Goal: Find specific page/section: Find specific page/section

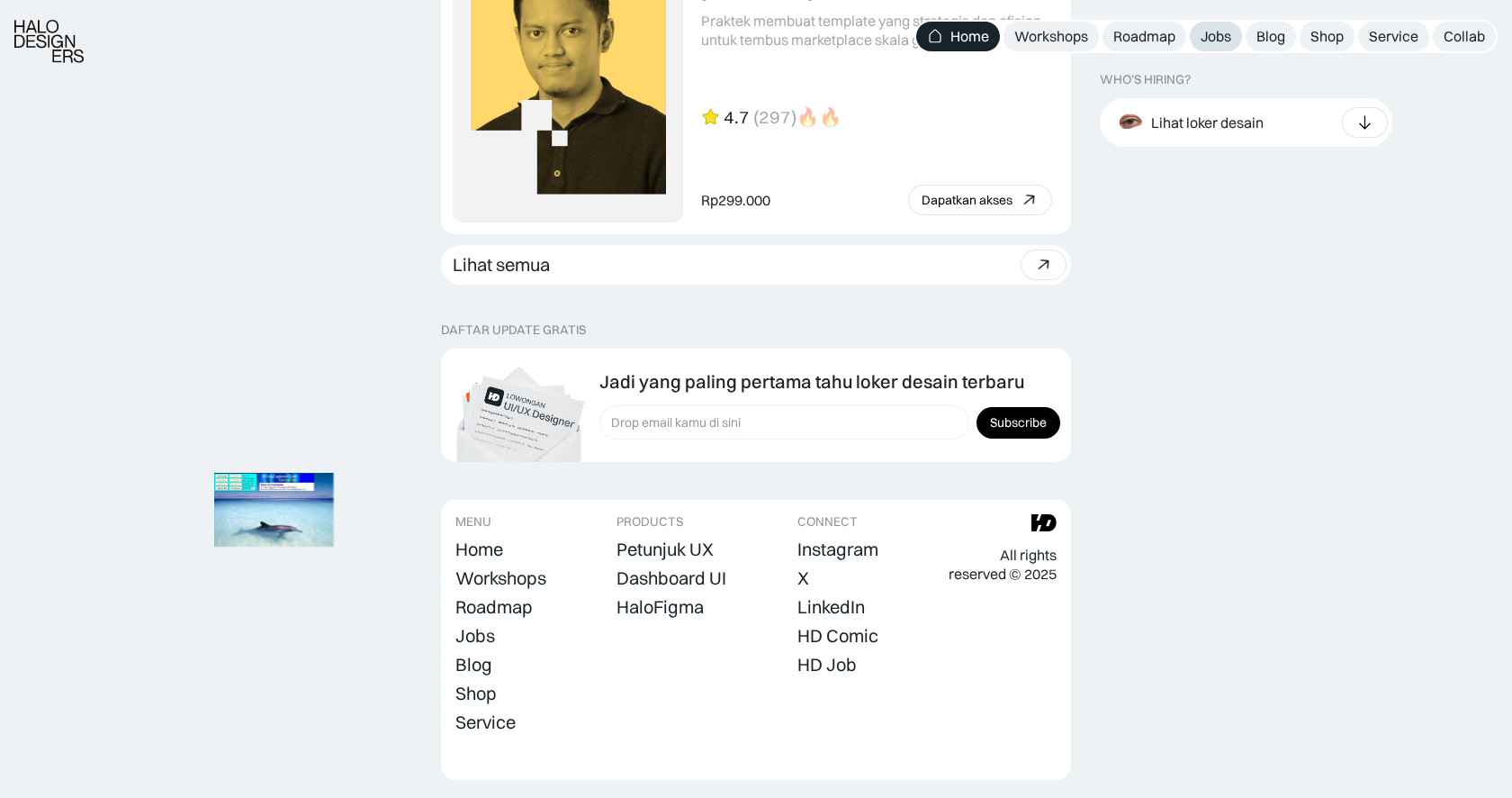
scroll to position [5036, 0]
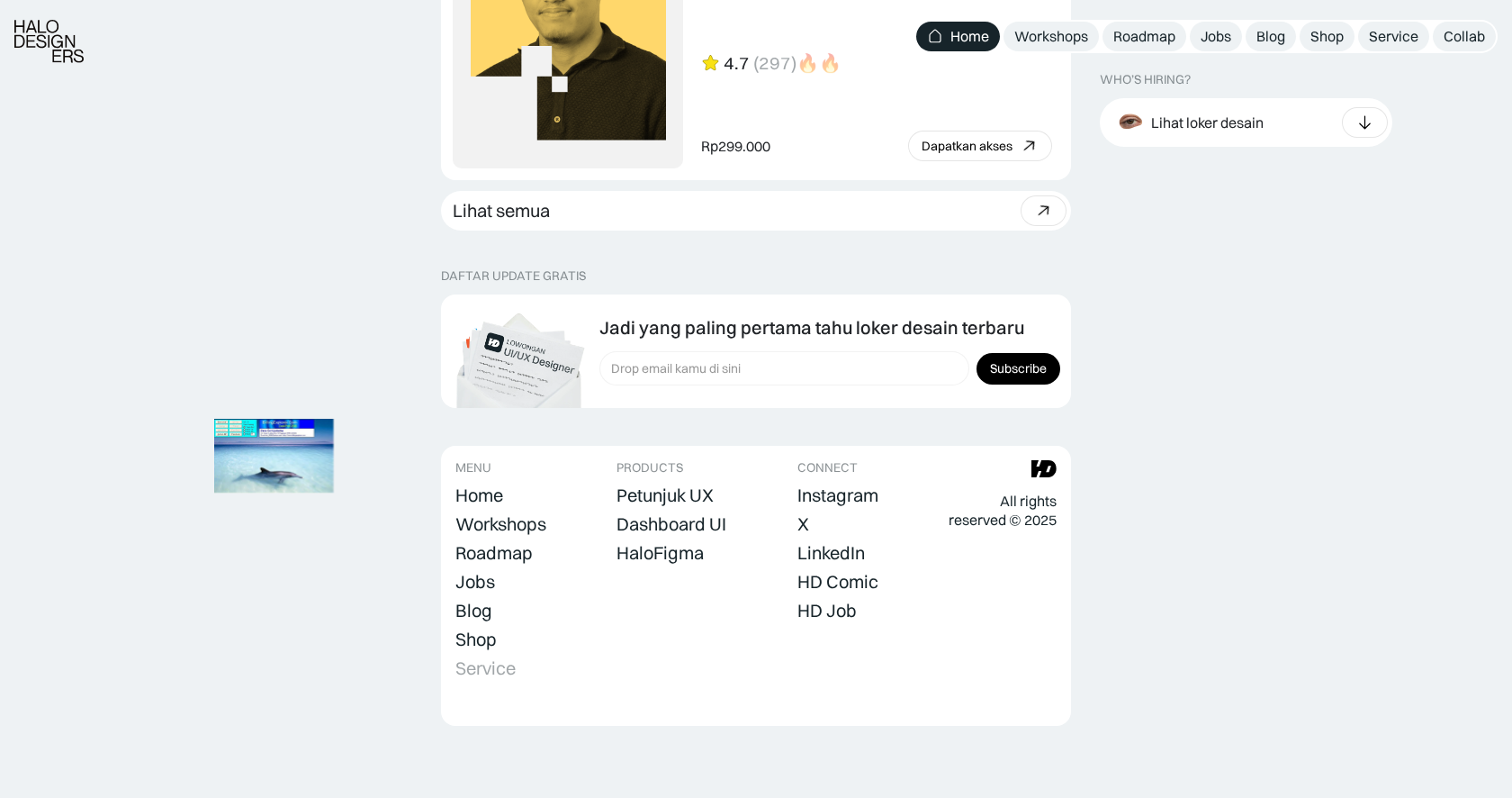
click at [498, 659] on div "Service" at bounding box center [485, 668] width 60 height 21
